Goal: Transaction & Acquisition: Book appointment/travel/reservation

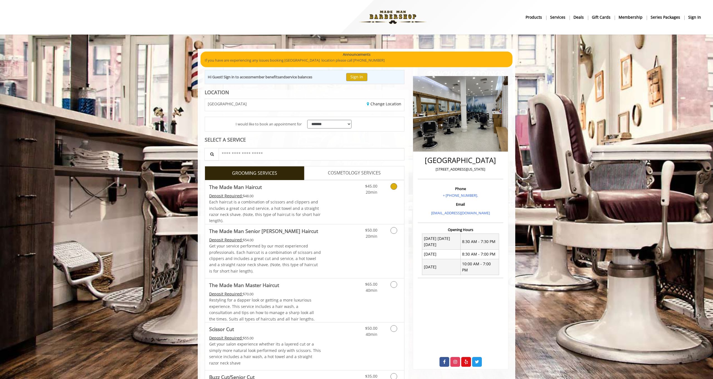
click at [397, 190] on link "Grooming services" at bounding box center [393, 187] width 14 height 15
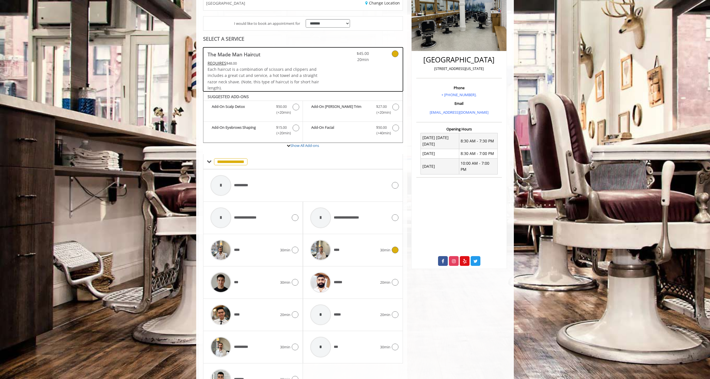
scroll to position [134, 0]
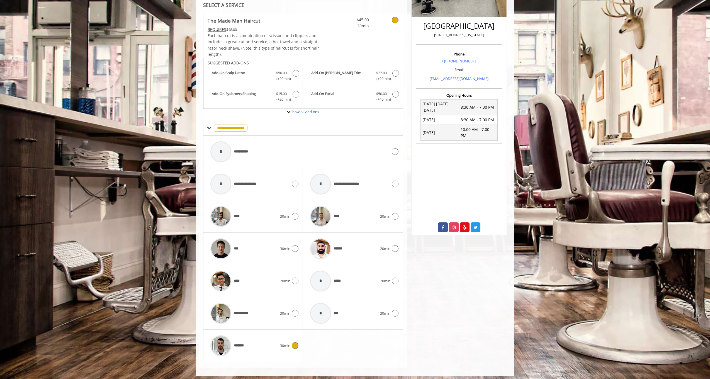
click at [285, 343] on span "30min" at bounding box center [285, 346] width 10 height 6
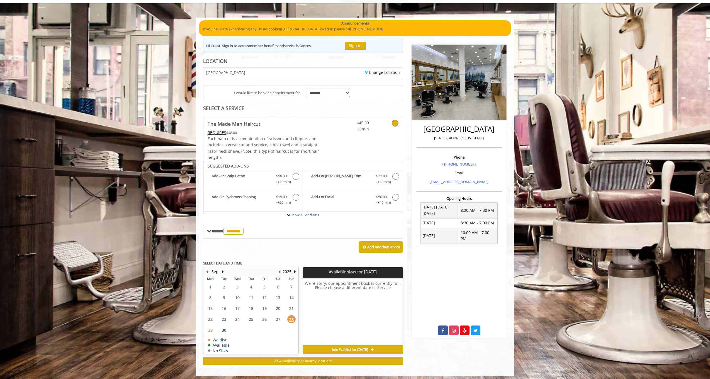
scroll to position [31, 0]
click at [297, 269] on button "Next Year" at bounding box center [295, 272] width 4 height 6
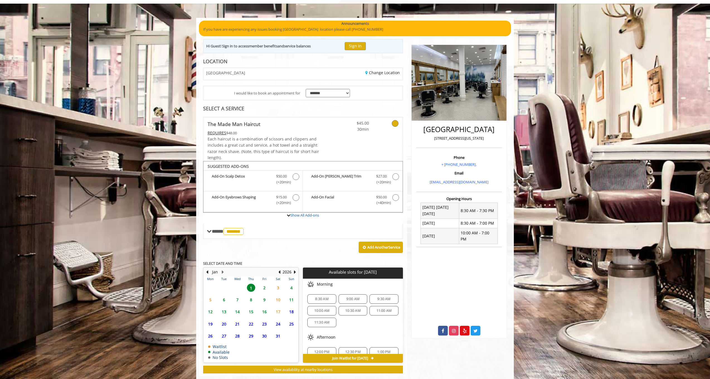
click at [265, 284] on span "2" at bounding box center [264, 288] width 8 height 8
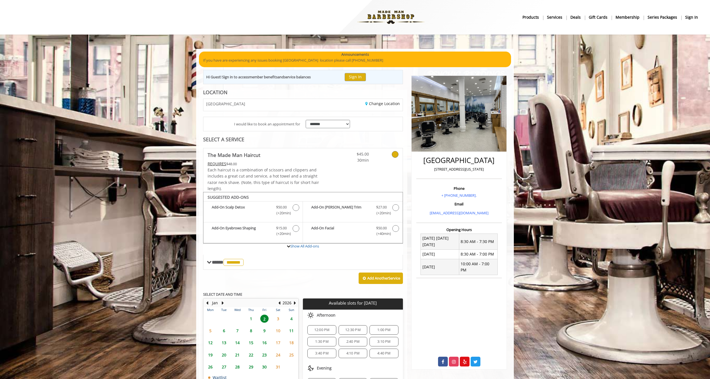
scroll to position [0, 0]
click at [366, 78] on button "Sign In" at bounding box center [355, 77] width 21 height 8
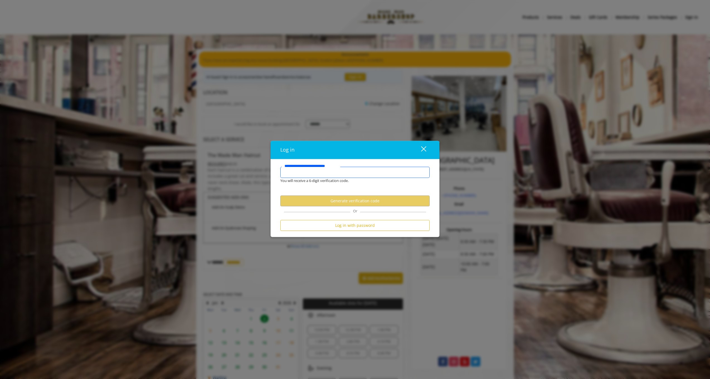
click at [346, 174] on input "**********" at bounding box center [354, 172] width 149 height 11
type input "**********"
click at [351, 201] on button "Generate verification code" at bounding box center [354, 201] width 149 height 11
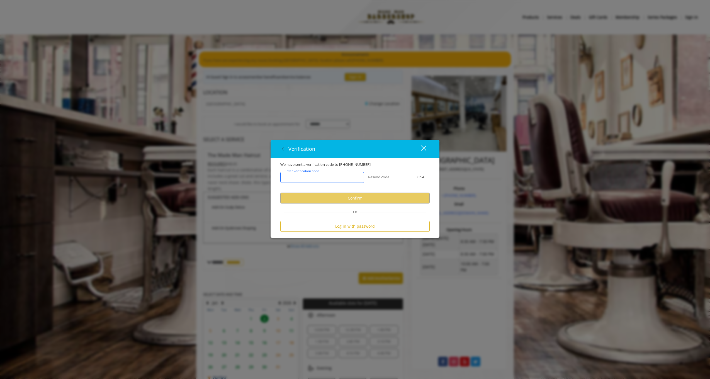
click at [345, 178] on input "Enter verification code" at bounding box center [322, 177] width 84 height 11
type input "******"
drag, startPoint x: 351, startPoint y: 199, endPoint x: 405, endPoint y: 225, distance: 60.8
click at [351, 199] on button "Confirm" at bounding box center [354, 198] width 149 height 11
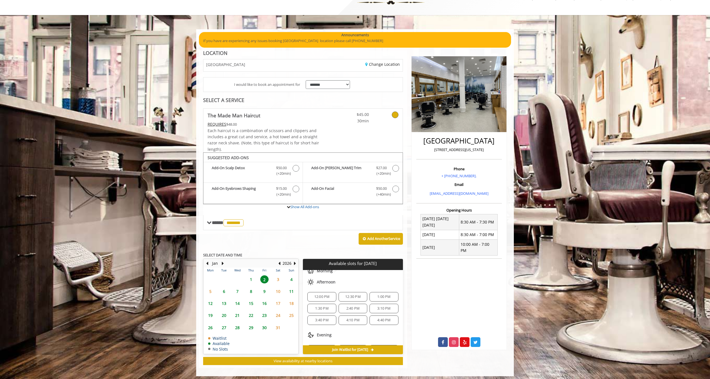
scroll to position [46, 0]
click at [357, 320] on div "4:10 PM" at bounding box center [353, 320] width 29 height 9
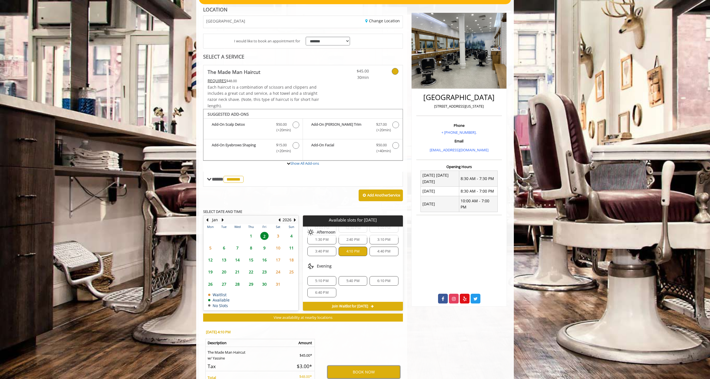
scroll to position [95, 0]
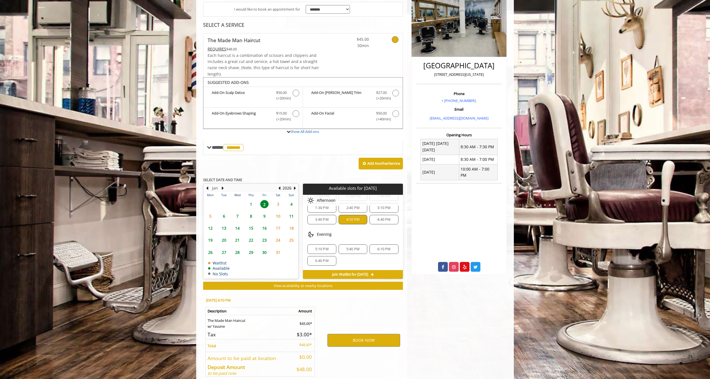
click at [215, 187] on button "Jan" at bounding box center [215, 188] width 6 height 6
click at [208, 185] on button "Previous Month" at bounding box center [207, 188] width 4 height 6
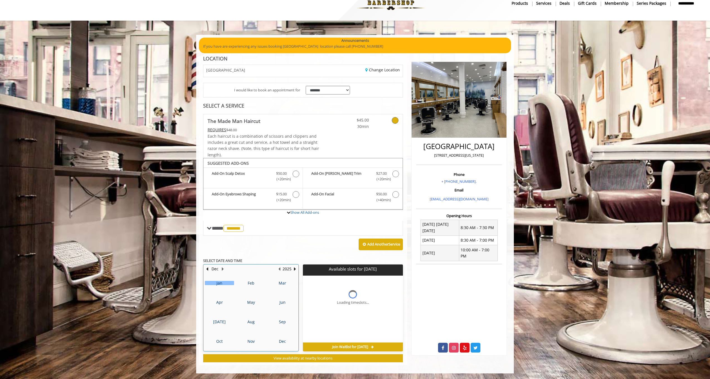
scroll to position [11, 0]
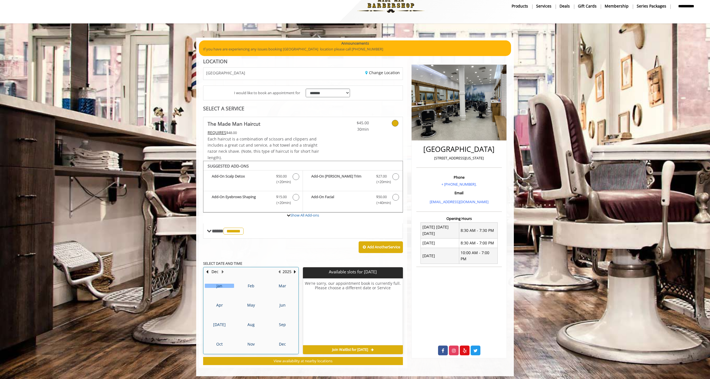
click at [218, 343] on table "Jan Feb Mar Apr May Jun Jul Aug Sep Oct Nov Dec" at bounding box center [251, 315] width 94 height 78
drag, startPoint x: 266, startPoint y: 264, endPoint x: 268, endPoint y: 259, distance: 5.6
click at [266, 263] on div "**********" at bounding box center [303, 241] width 200 height 248
click at [219, 338] on table "Jan Feb Mar Apr May Jun Jul Aug Sep Oct Nov Dec" at bounding box center [251, 315] width 94 height 78
drag, startPoint x: 216, startPoint y: 364, endPoint x: 265, endPoint y: 304, distance: 77.2
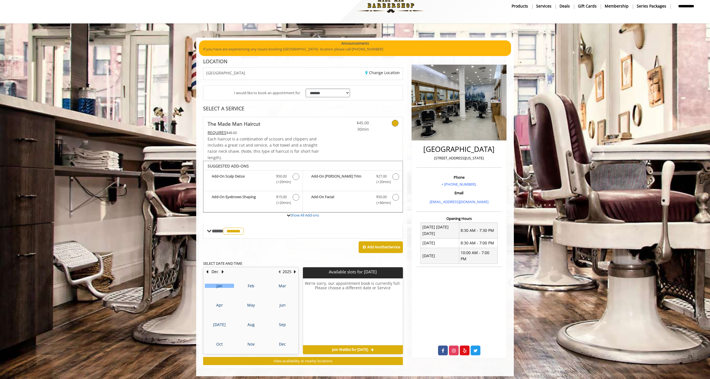
click at [216, 364] on div "**********" at bounding box center [303, 213] width 208 height 309
click at [217, 269] on button "Dec" at bounding box center [215, 272] width 7 height 6
click at [206, 269] on button "Previous Month" at bounding box center [207, 272] width 4 height 6
click at [208, 269] on button "Previous Month" at bounding box center [207, 272] width 4 height 6
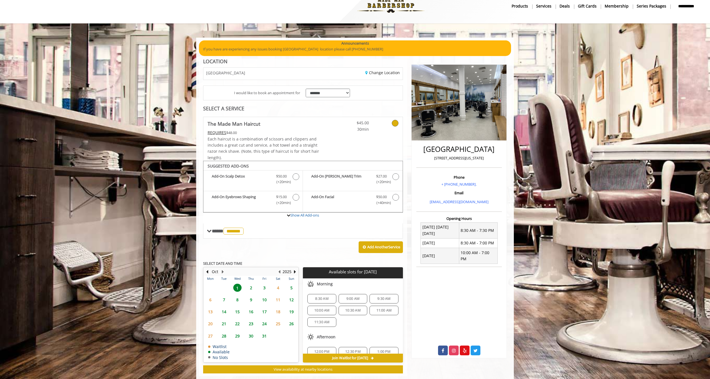
click at [266, 285] on span "3" at bounding box center [264, 288] width 8 height 8
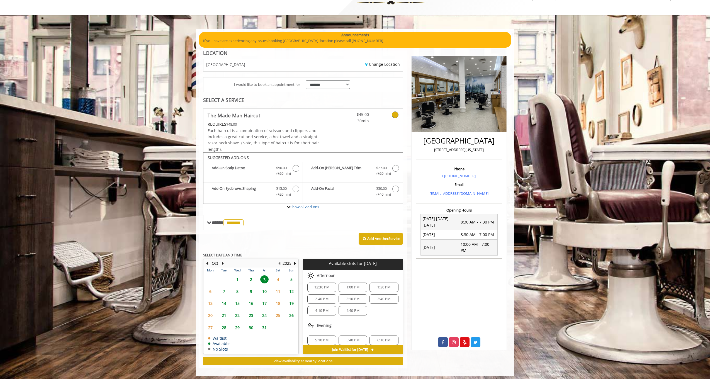
scroll to position [55, 0]
click at [323, 309] on span "4:10 PM" at bounding box center [321, 311] width 13 height 4
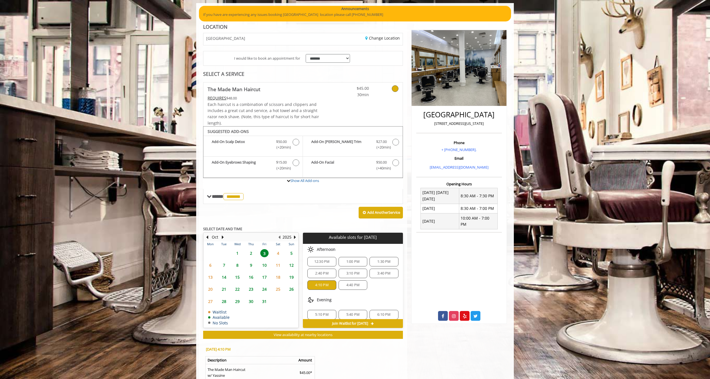
scroll to position [119, 0]
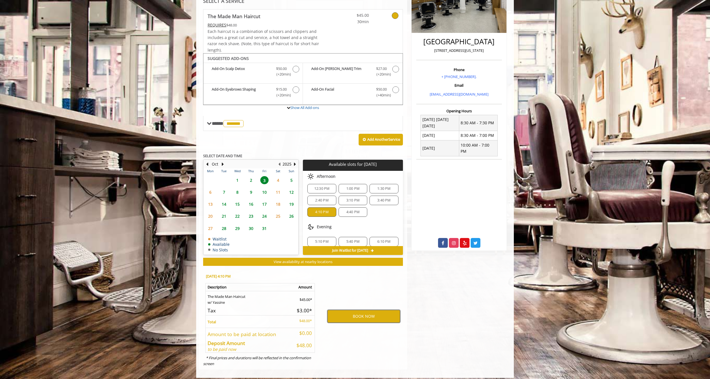
click at [357, 314] on button "BOOK NOW" at bounding box center [363, 316] width 73 height 13
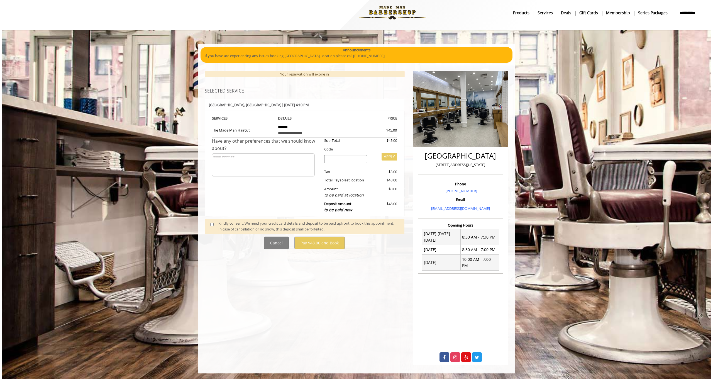
scroll to position [0, 0]
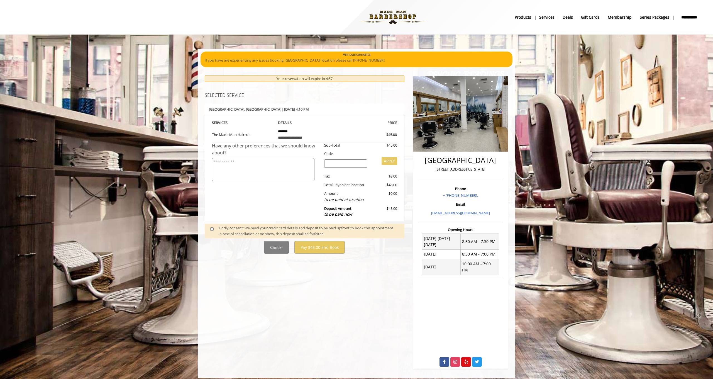
click at [266, 228] on div "Kindly consent: We need your credit card details and deposit to be paid upfront…" at bounding box center [308, 231] width 181 height 12
click at [205, 229] on div "**********" at bounding box center [305, 220] width 208 height 300
click at [215, 227] on span at bounding box center [214, 231] width 16 height 12
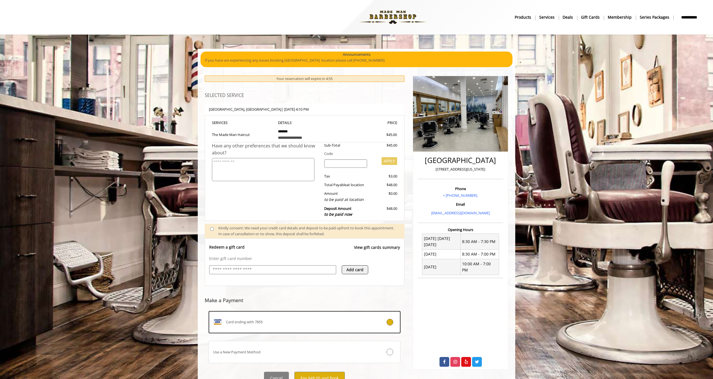
click at [254, 266] on input "text" at bounding box center [272, 269] width 121 height 7
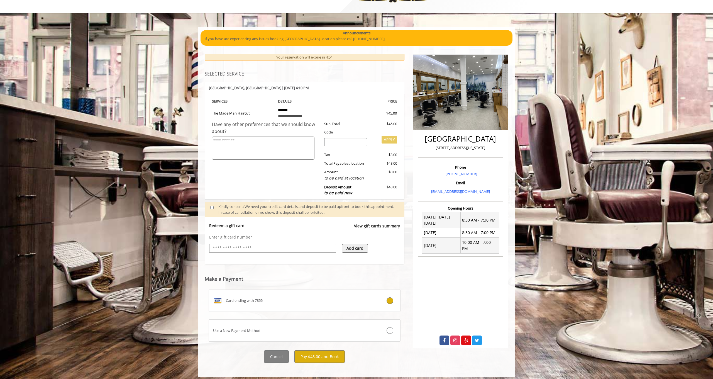
scroll to position [21, 0]
click at [335, 353] on button "Pay $48.00 and Book" at bounding box center [320, 357] width 50 height 13
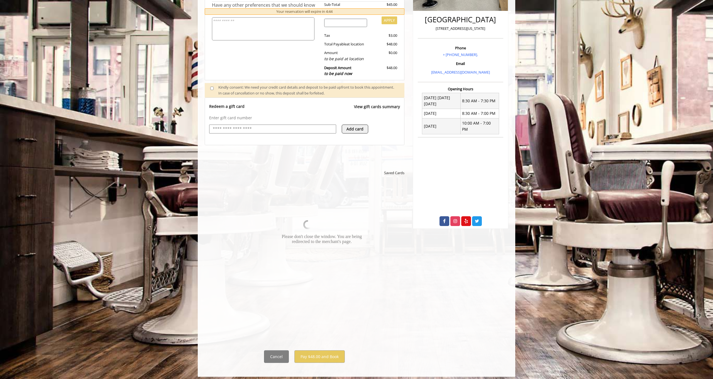
scroll to position [140, 0]
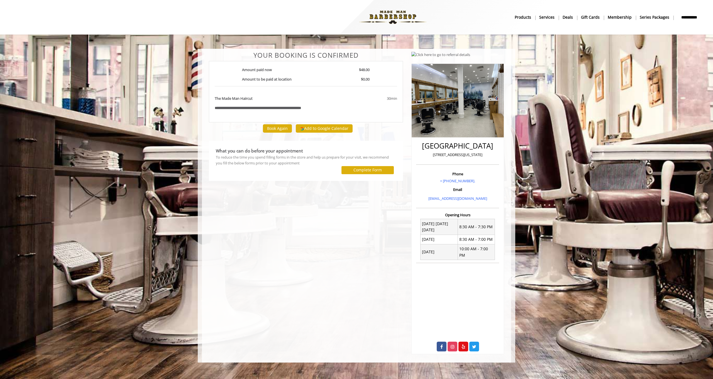
click at [373, 170] on label "Complete Form" at bounding box center [368, 170] width 28 height 4
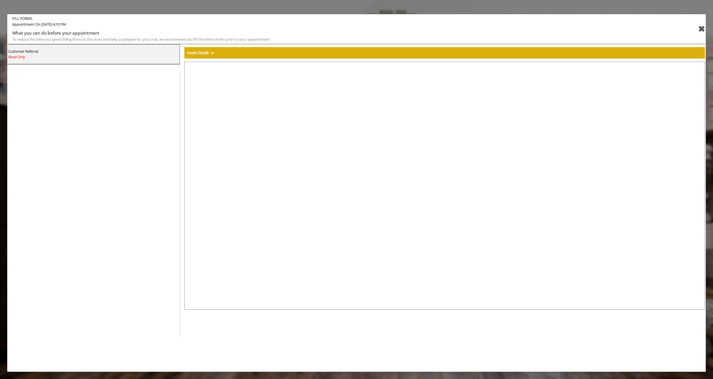
select select "***"
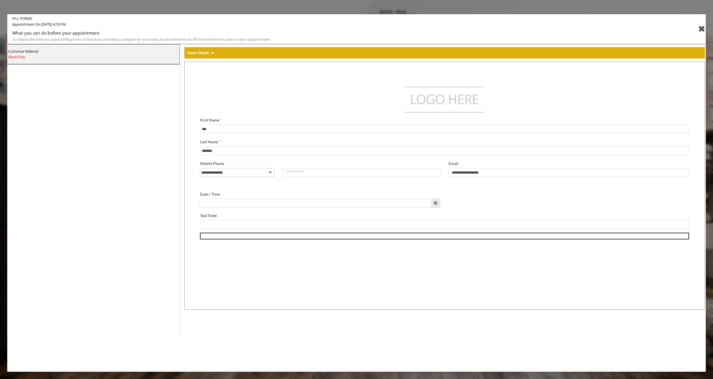
click at [700, 27] on div "✖" at bounding box center [701, 28] width 7 height 13
